Goal: Information Seeking & Learning: Learn about a topic

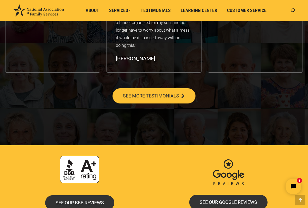
scroll to position [954, 0]
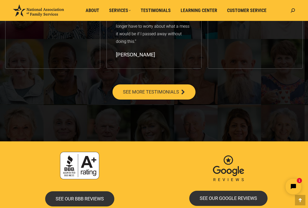
click at [182, 90] on icon at bounding box center [182, 92] width 5 height 5
click at [178, 90] on span "SEE MORE TESTIMONIALS" at bounding box center [151, 92] width 56 height 5
click at [188, 84] on link "SEE MORE TESTIMONIALS" at bounding box center [153, 91] width 83 height 15
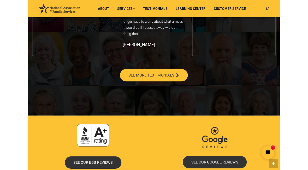
scroll to position [971, 0]
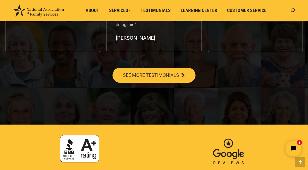
click at [150, 73] on span "SEE MORE TESTIMONIALS" at bounding box center [151, 75] width 56 height 5
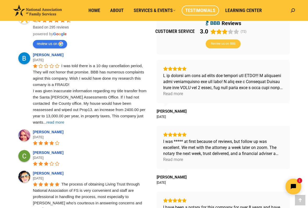
scroll to position [204, 0]
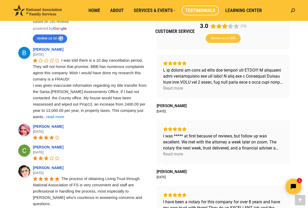
click at [175, 90] on div "Read more" at bounding box center [173, 88] width 20 height 6
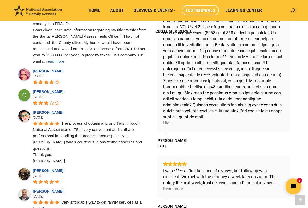
scroll to position [259, 0]
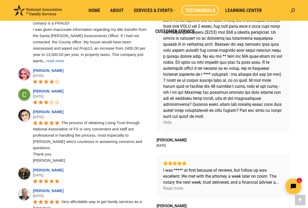
click at [285, 133] on div "Hide Suzanne W February 17" at bounding box center [223, 74] width 133 height 151
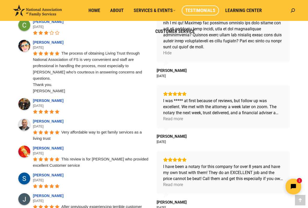
scroll to position [329, 0]
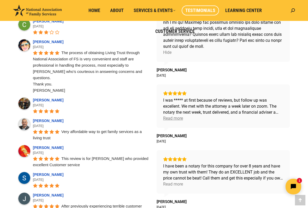
click at [175, 119] on div "Read more" at bounding box center [173, 118] width 20 height 6
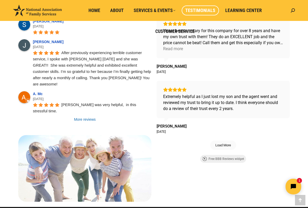
scroll to position [485, 0]
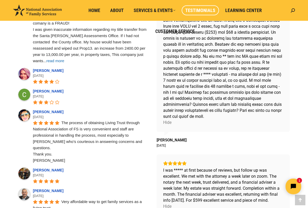
scroll to position [260, 0]
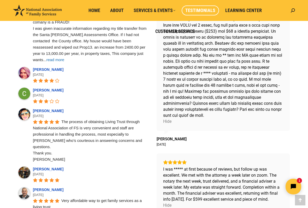
click at [64, 57] on span "read more" at bounding box center [55, 59] width 18 height 4
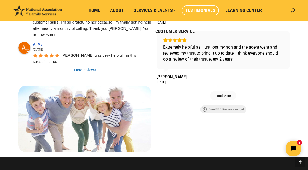
scroll to position [508, 0]
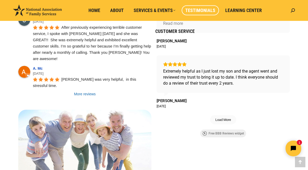
click at [228, 119] on span "Load More" at bounding box center [223, 120] width 16 height 4
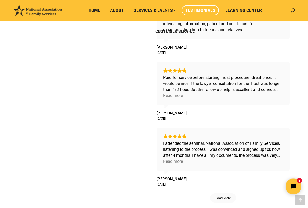
scroll to position [687, 0]
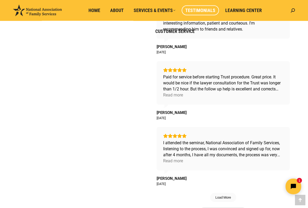
click at [175, 97] on div "Read more" at bounding box center [173, 95] width 20 height 6
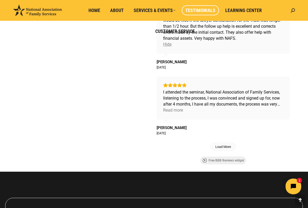
scroll to position [750, 0]
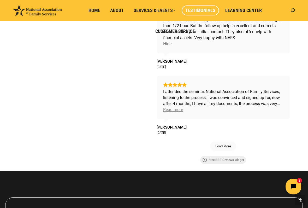
click at [180, 111] on div "Read more" at bounding box center [173, 109] width 20 height 6
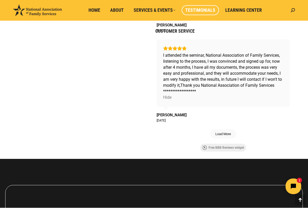
click at [226, 134] on span "Load More" at bounding box center [223, 134] width 16 height 4
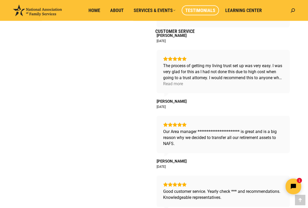
scroll to position [921, 0]
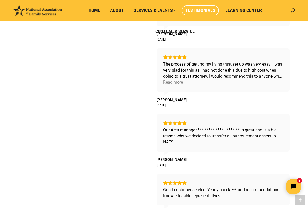
click at [175, 81] on div "Read more" at bounding box center [173, 82] width 20 height 6
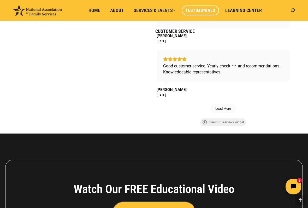
scroll to position [1053, 0]
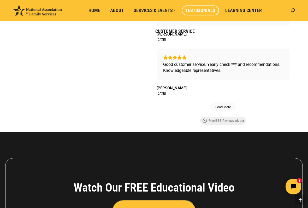
click at [226, 109] on span "Load More" at bounding box center [223, 107] width 26 height 9
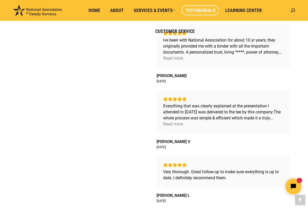
scroll to position [1131, 0]
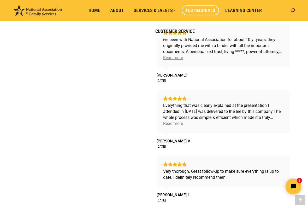
click at [170, 60] on div "Read more" at bounding box center [173, 58] width 20 height 6
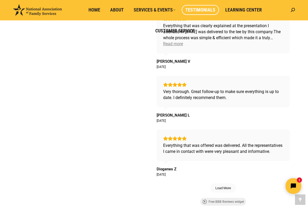
click at [178, 43] on div "Read more" at bounding box center [173, 44] width 20 height 6
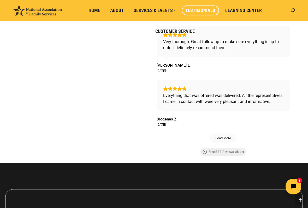
scroll to position [1300, 0]
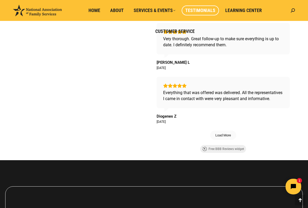
click at [228, 137] on span "Load More" at bounding box center [223, 135] width 16 height 4
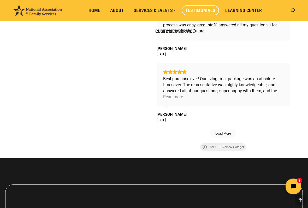
scroll to position [1535, 0]
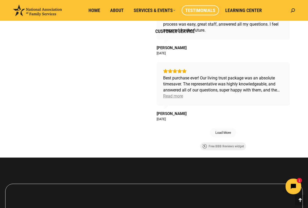
click at [180, 99] on div "Read more" at bounding box center [173, 96] width 20 height 6
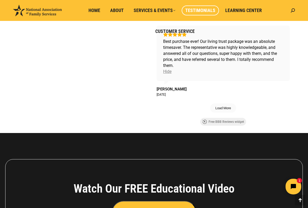
scroll to position [1573, 0]
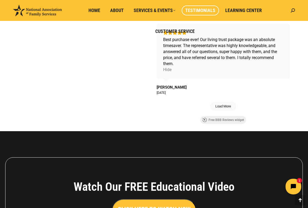
click at [229, 108] on span "Load More" at bounding box center [223, 106] width 16 height 4
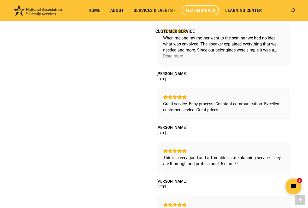
scroll to position [1653, 0]
click at [181, 59] on div "Read more" at bounding box center [173, 56] width 20 height 6
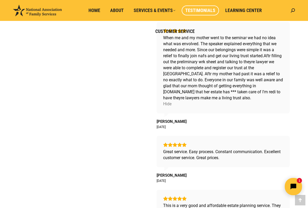
click at [295, 180] on button "Open chat widget" at bounding box center [293, 186] width 17 height 17
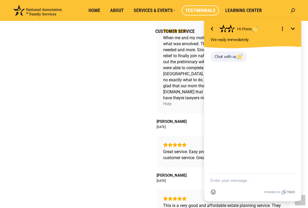
click at [163, 76] on div "When me and my mother went to the seminar we had no idea what was envolved. The…" at bounding box center [223, 68] width 120 height 66
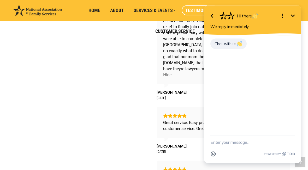
scroll to position [1682, 0]
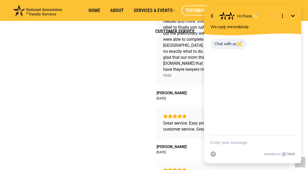
click at [211, 16] on icon "button" at bounding box center [212, 16] width 6 height 6
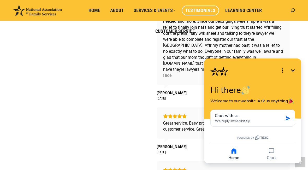
click at [231, 159] on button "Home" at bounding box center [234, 153] width 37 height 13
click at [234, 153] on icon "button" at bounding box center [233, 150] width 7 height 7
click at [293, 65] on button "Minimize" at bounding box center [293, 70] width 10 height 10
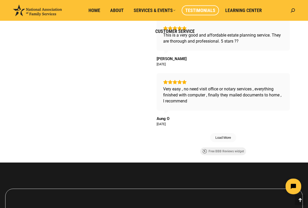
scroll to position [1823, 0]
click at [226, 142] on span "Load More" at bounding box center [223, 137] width 26 height 9
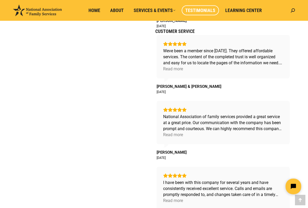
scroll to position [1977, 0]
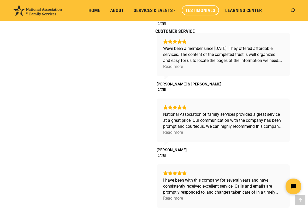
click at [178, 70] on div "Read more" at bounding box center [173, 67] width 20 height 6
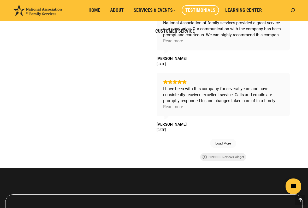
scroll to position [2085, 0]
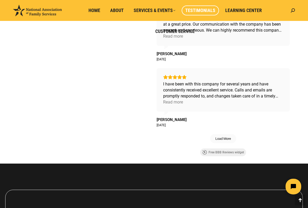
click at [229, 141] on span "Load More" at bounding box center [223, 138] width 16 height 4
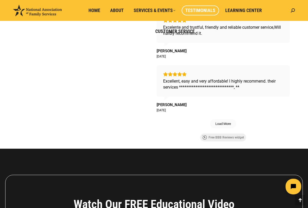
scroll to position [2323, 0]
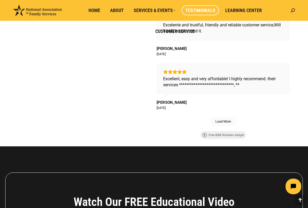
click at [231, 126] on span "Load More" at bounding box center [223, 121] width 26 height 9
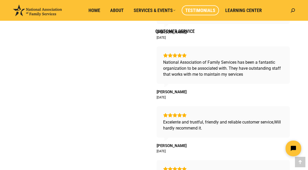
scroll to position [2223, 0]
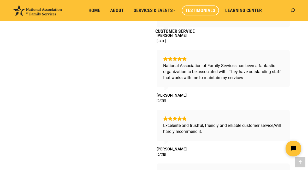
click at [98, 10] on span "Home" at bounding box center [94, 11] width 12 height 6
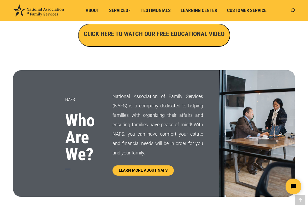
scroll to position [216, 0]
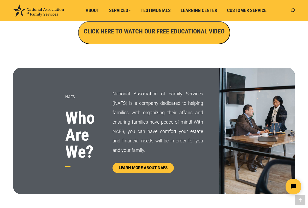
click at [199, 27] on h3 "CLICK HERE TO WATCH OUR FREE EDUCATIONAL VIDEO" at bounding box center [154, 31] width 141 height 9
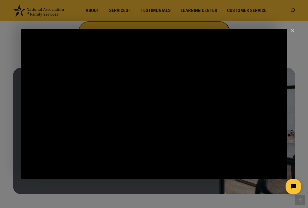
click at [176, 92] on div "Main Video - Full Webinar (Emma) Landon V1.4" at bounding box center [154, 104] width 266 height 150
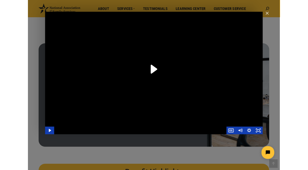
scroll to position [239, 0]
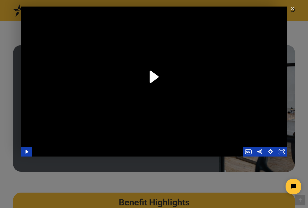
click at [164, 74] on icon "Play Video" at bounding box center [153, 76] width 35 height 35
click at [154, 78] on icon "Pause" at bounding box center [153, 76] width 35 height 35
click at [157, 79] on icon "Play Video" at bounding box center [154, 76] width 31 height 31
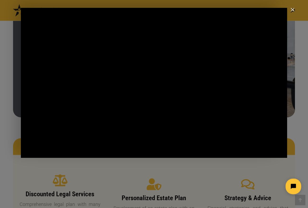
scroll to position [293, 0]
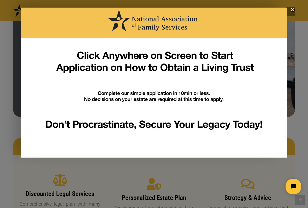
click at [294, 8] on img "Close" at bounding box center [290, 11] width 9 height 9
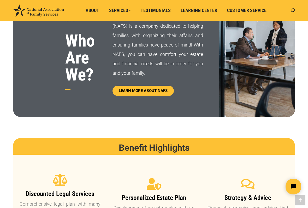
click at [296, 10] on header "National Association of Family Services Simple & Easy Estate Planning About Ser…" at bounding box center [154, 10] width 308 height 21
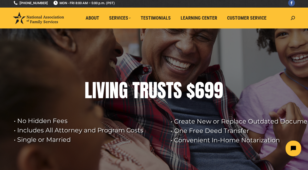
scroll to position [0, 0]
